Goal: Task Accomplishment & Management: Complete application form

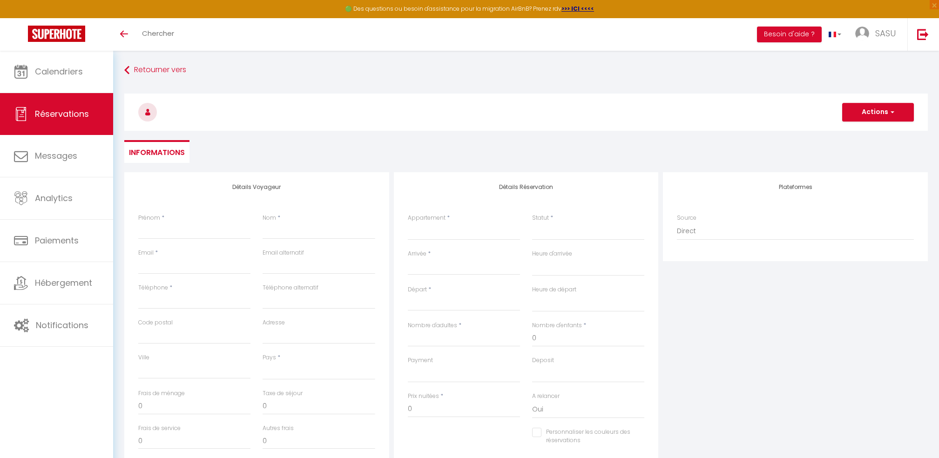
select select
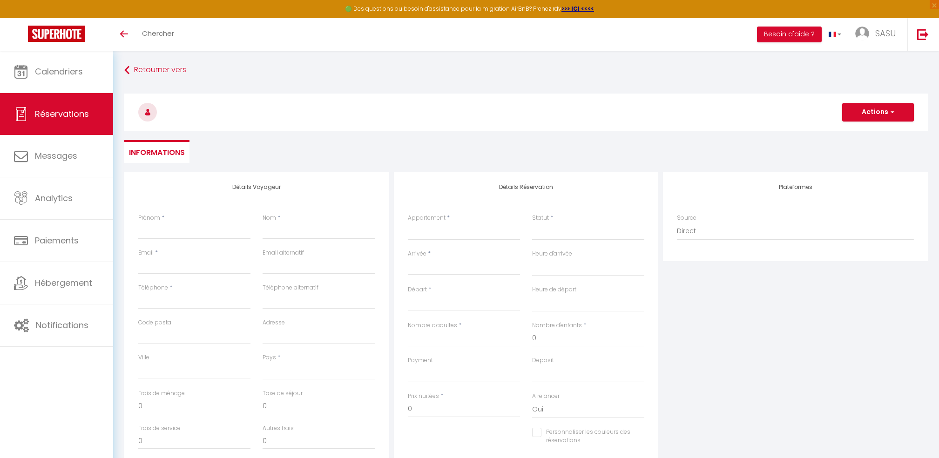
select select
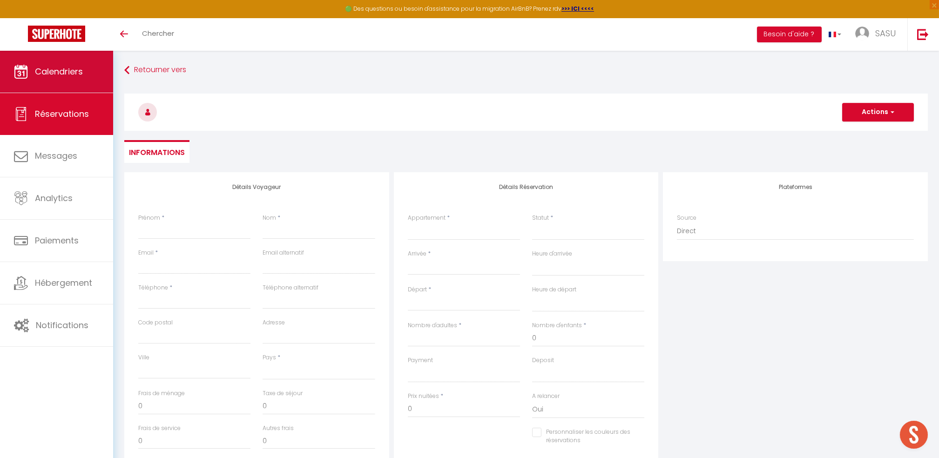
click at [69, 73] on span "Calendriers" at bounding box center [59, 72] width 48 height 12
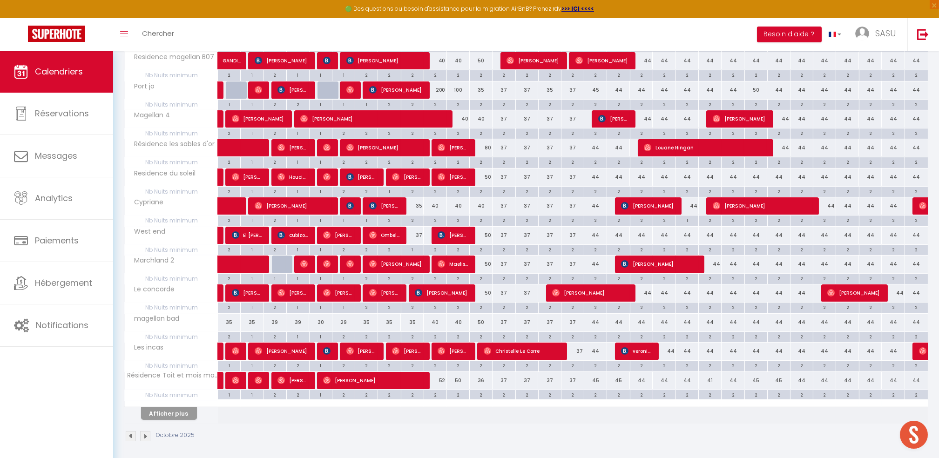
scroll to position [379, 0]
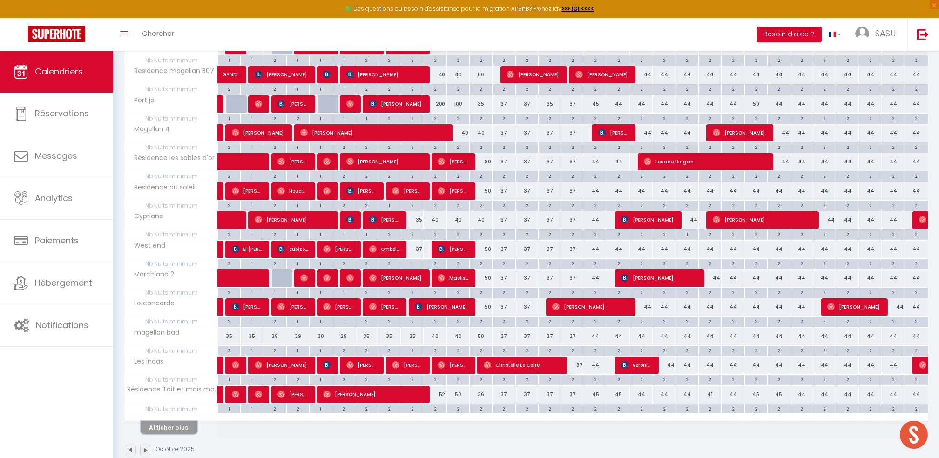
drag, startPoint x: 165, startPoint y: 427, endPoint x: 936, endPoint y: 255, distance: 789.4
click at [165, 427] on button "Afficher plus" at bounding box center [169, 427] width 56 height 13
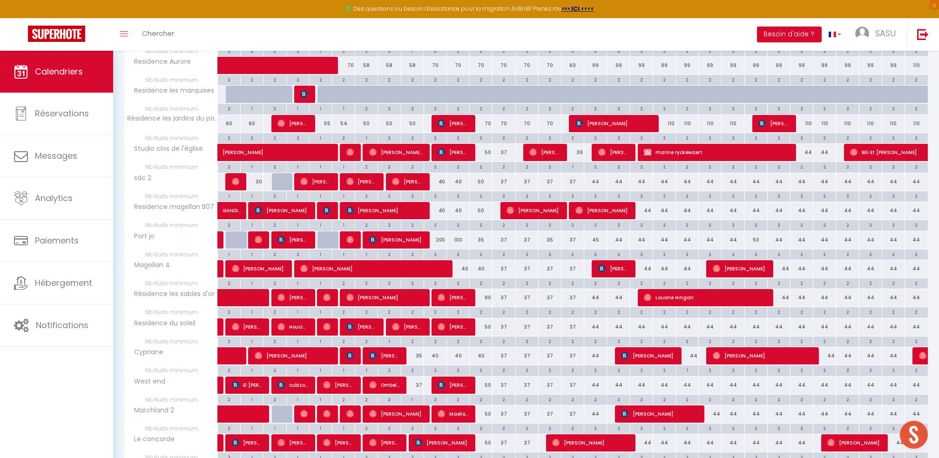
scroll to position [260, 0]
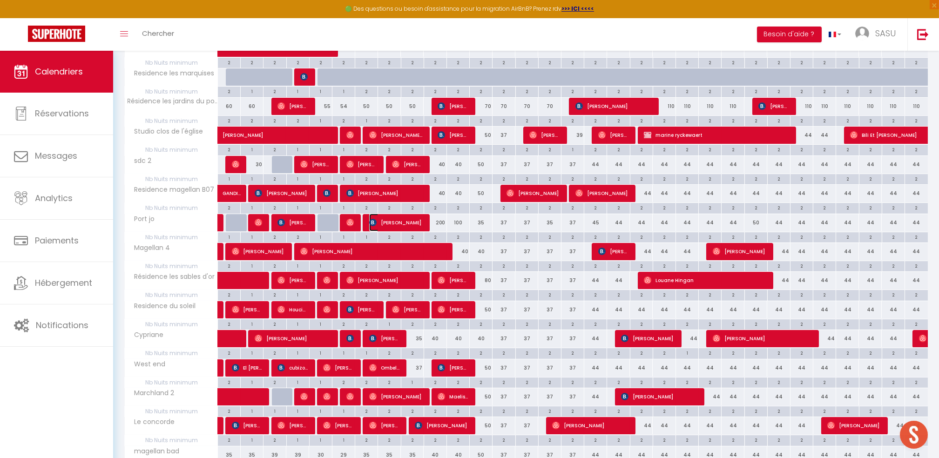
click at [386, 223] on span "[PERSON_NAME]" at bounding box center [395, 223] width 53 height 18
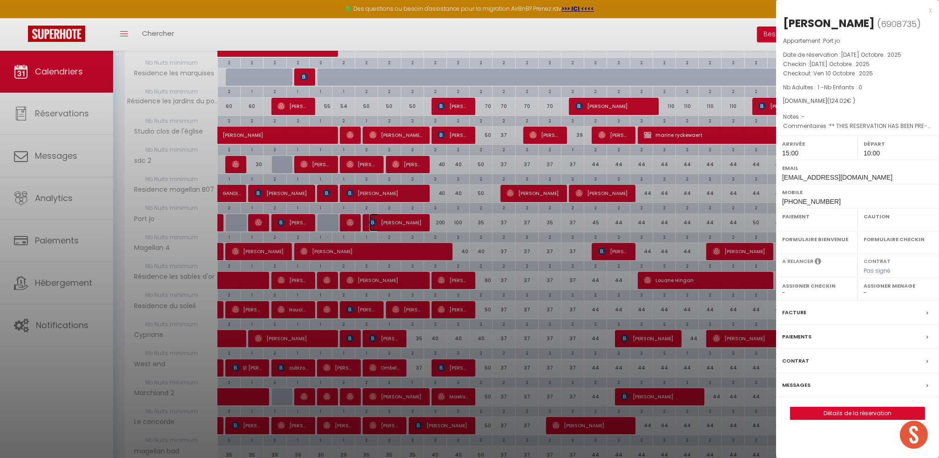
select select "OK"
select select "1"
select select "0"
select select "1"
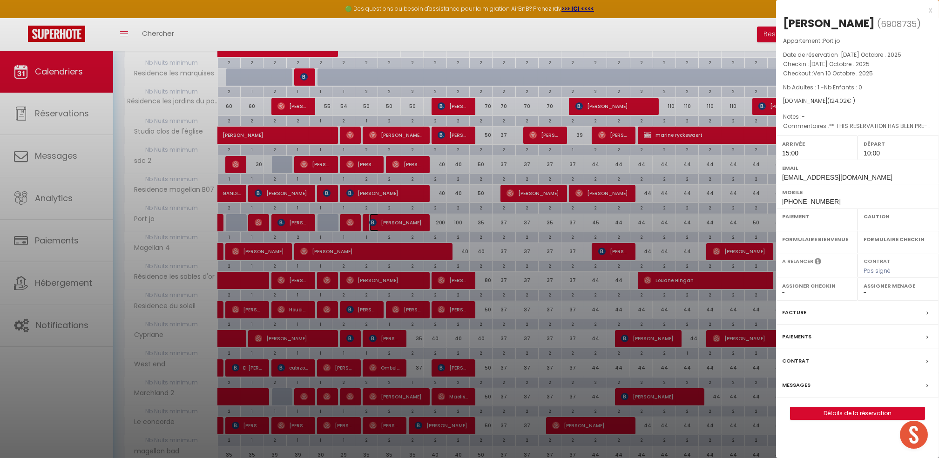
select select
click at [832, 415] on link "Détails de la réservation" at bounding box center [858, 413] width 134 height 12
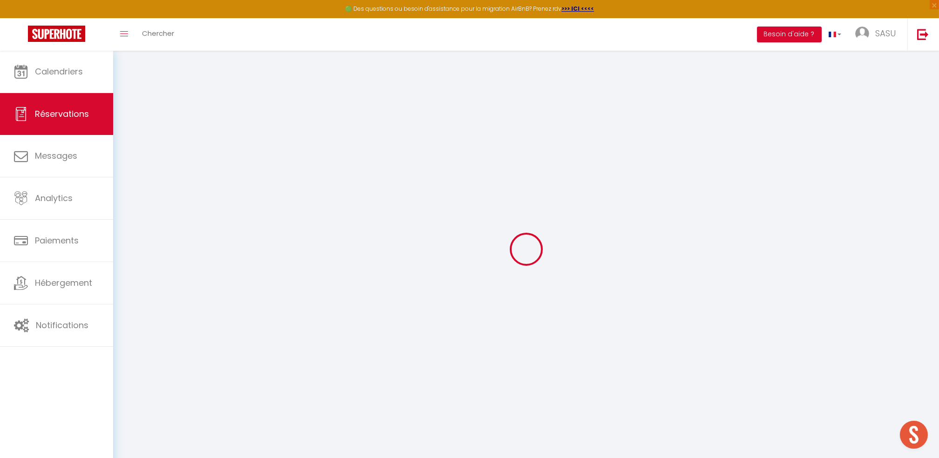
type input "[PERSON_NAME]"
type input "Kosilova"
type input "[EMAIL_ADDRESS][DOMAIN_NAME]"
type input "[PHONE_NUMBER]"
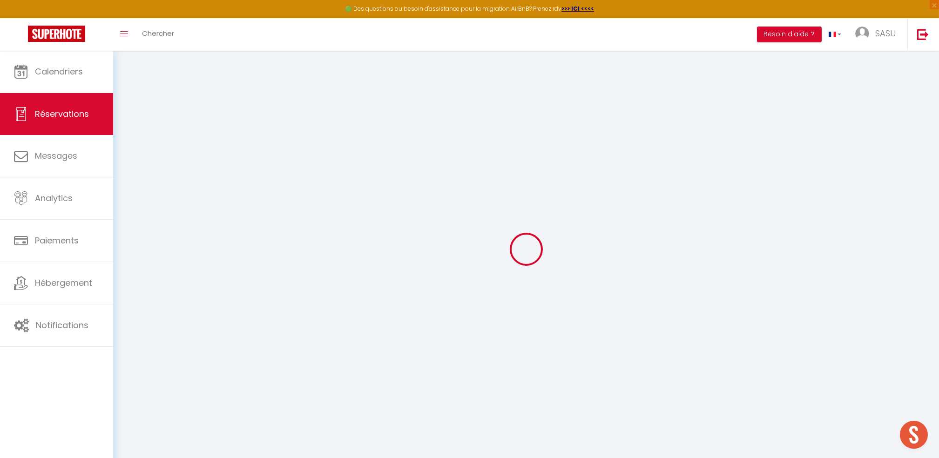
type input "[PHONE_NUMBER]"
type input "."
select select "DE"
type input "17.46"
type input "1.74"
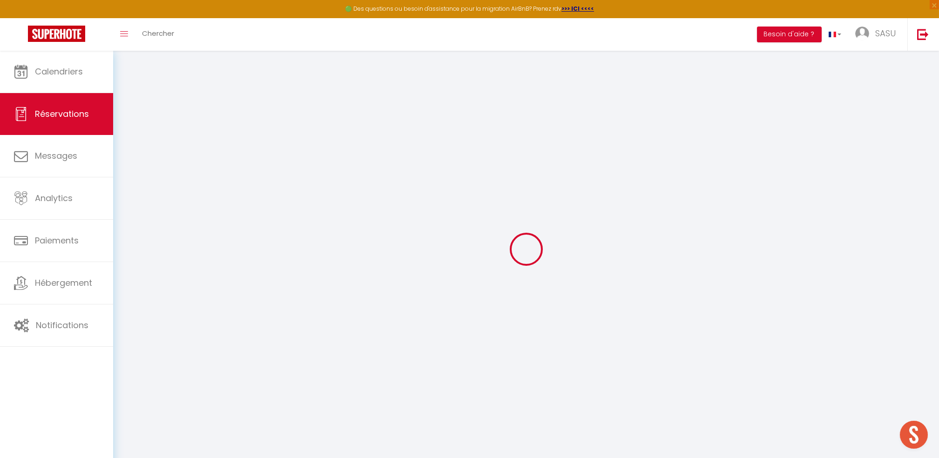
select select "74448"
select select "1"
select select
type input "1"
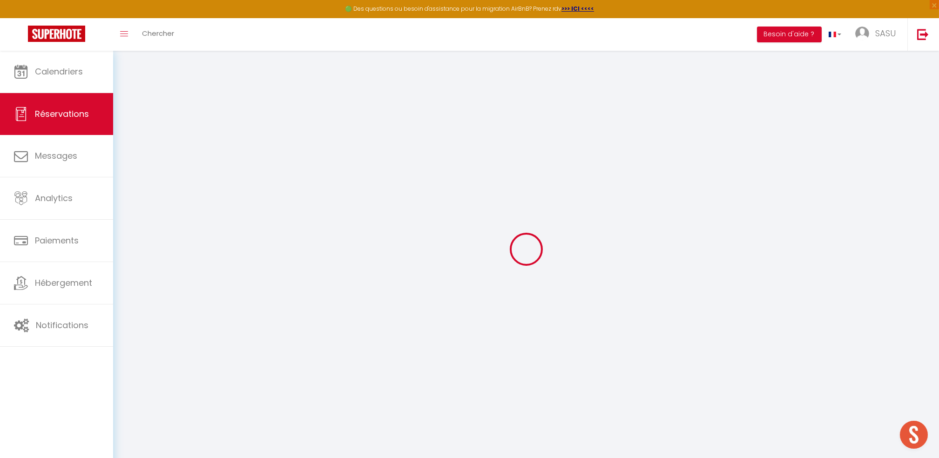
select select "12"
select select "15"
type input "116.4"
checkbox input "false"
type input "0"
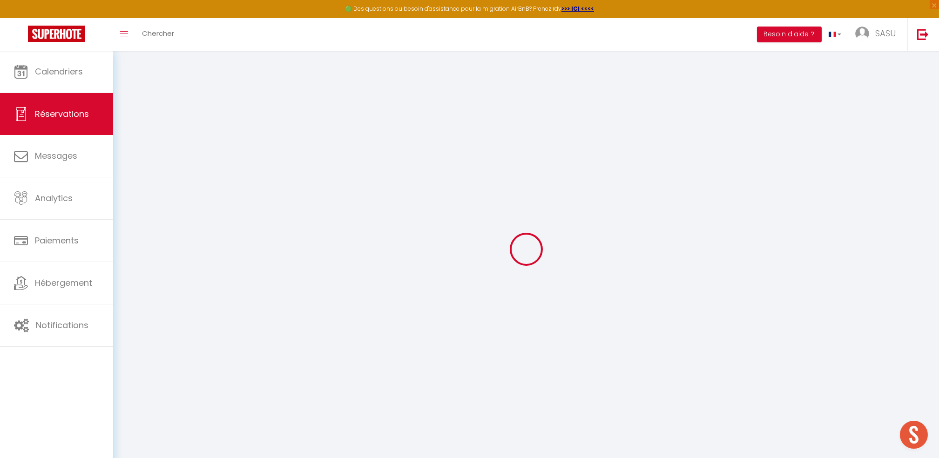
select select "2"
type input "18"
type input "0"
select select
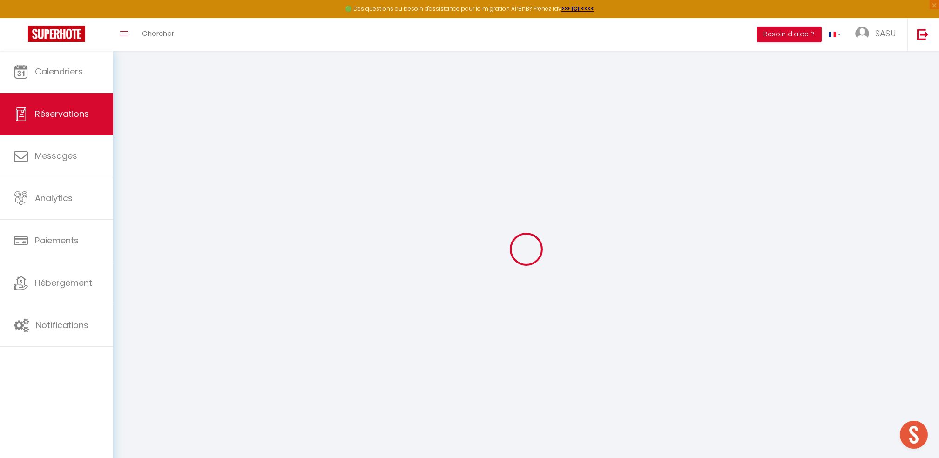
select select
checkbox input "false"
select select
checkbox input "false"
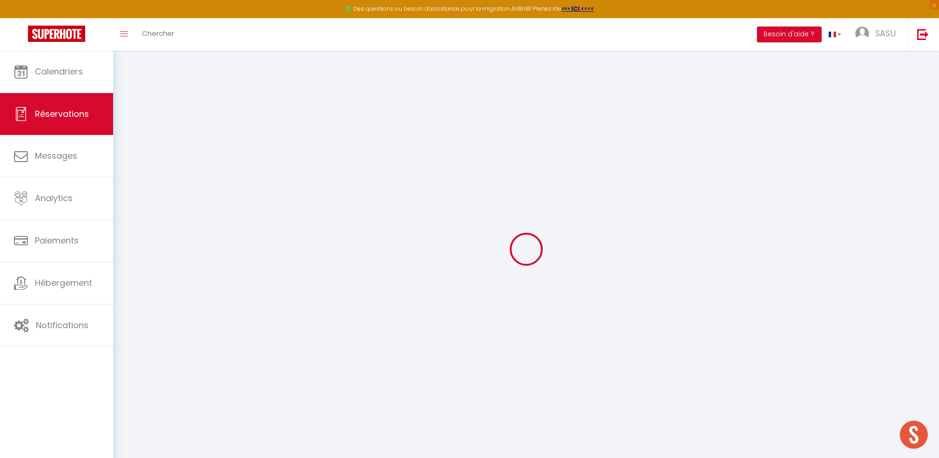
select select
checkbox input "false"
type textarea "** THIS RESERVATION HAS BEEN PRE-PAID ** BOOKING NOTE : Payment charge is EUR 1…"
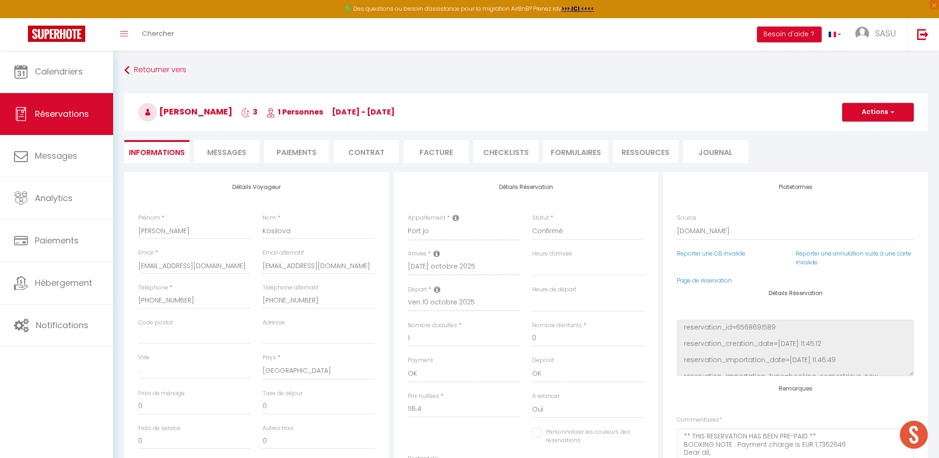
type input "7.62"
select select
checkbox input "false"
select select "15:00"
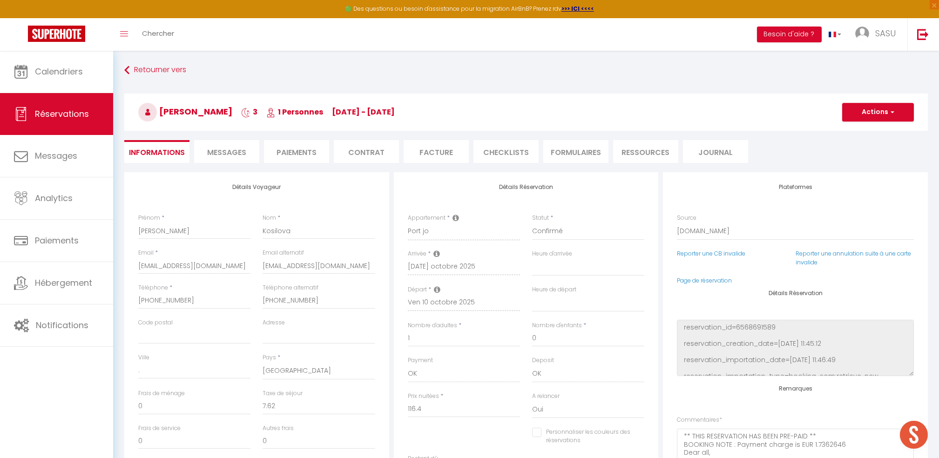
select select "10:00"
click at [240, 153] on span "Messages" at bounding box center [226, 152] width 39 height 11
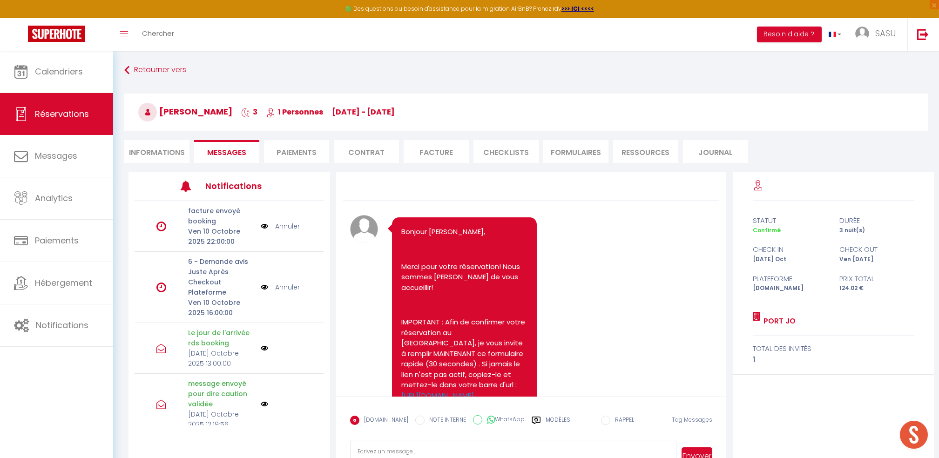
click at [461, 441] on textarea at bounding box center [513, 456] width 326 height 33
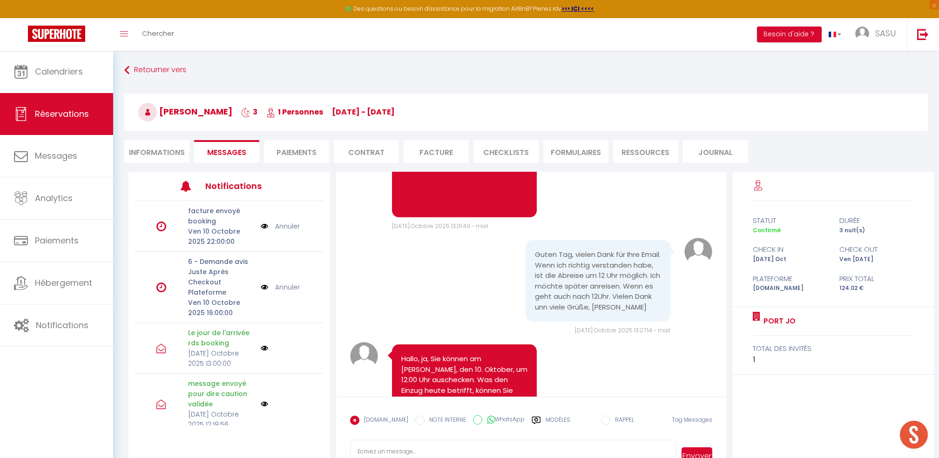
scroll to position [3552, 0]
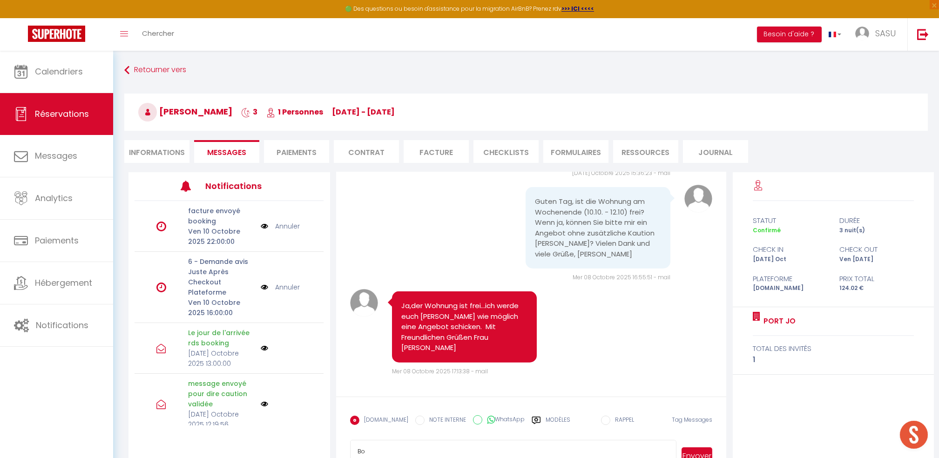
type textarea "B"
click at [168, 157] on li "Informations" at bounding box center [156, 151] width 65 height 23
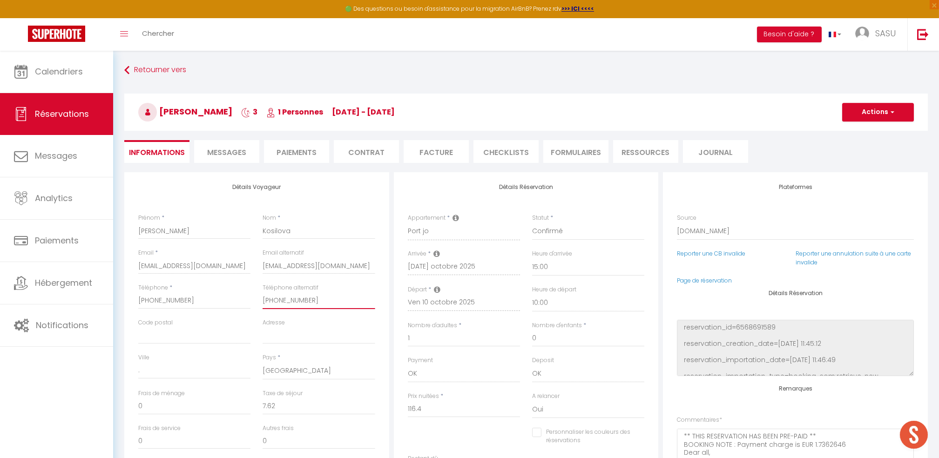
drag, startPoint x: 321, startPoint y: 305, endPoint x: 257, endPoint y: 310, distance: 64.5
click at [257, 310] on div "Téléphone alternatif [PHONE_NUMBER]" at bounding box center [319, 301] width 124 height 35
checkbox input "false"
